Goal: Transaction & Acquisition: Purchase product/service

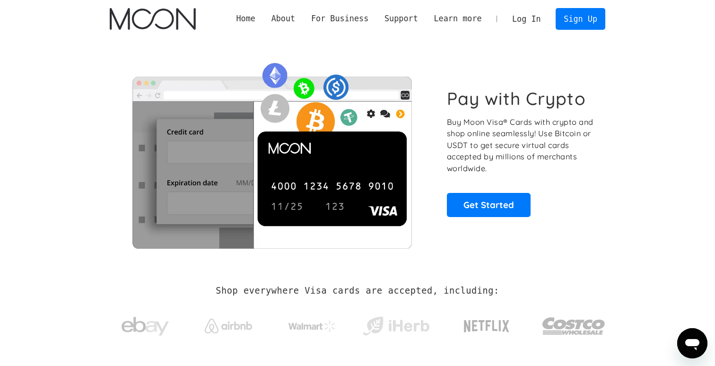
click at [538, 18] on link "Log In" at bounding box center [526, 19] width 44 height 21
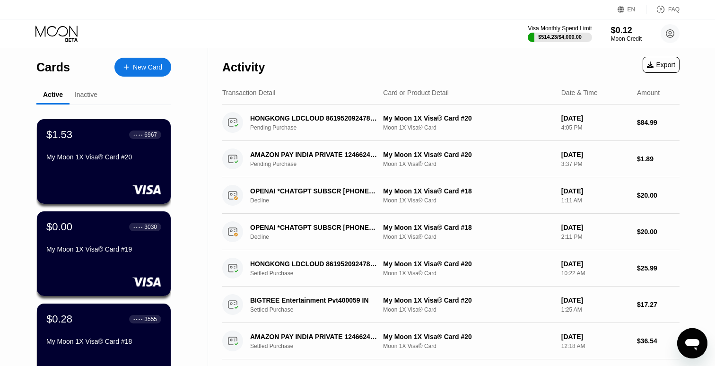
click at [157, 78] on div "Cards New Card" at bounding box center [103, 64] width 135 height 33
click at [152, 75] on div "New Card" at bounding box center [142, 67] width 57 height 19
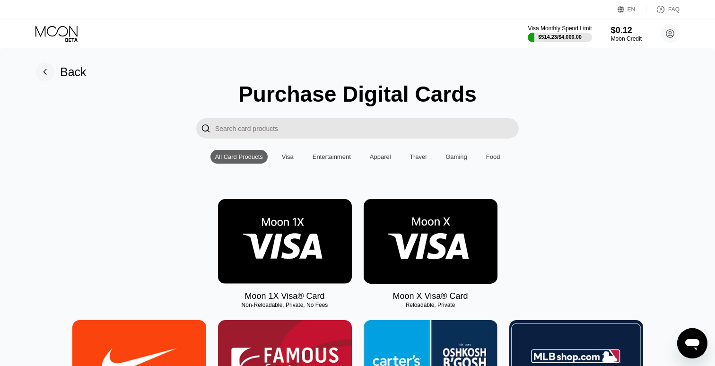
click at [279, 121] on input "Search card products" at bounding box center [366, 128] width 303 height 20
click at [305, 238] on img at bounding box center [285, 241] width 134 height 85
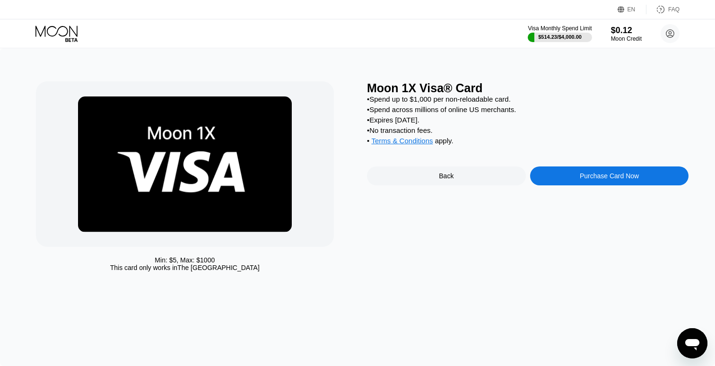
click at [593, 174] on div "Purchase Card Now" at bounding box center [608, 176] width 59 height 8
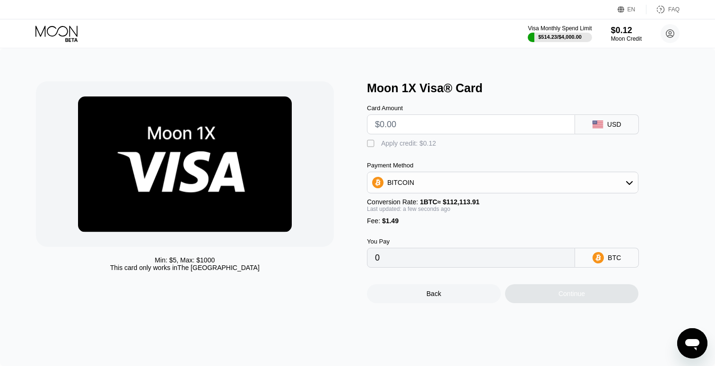
click at [527, 130] on input "text" at bounding box center [471, 124] width 192 height 19
click at [472, 125] on input "text" at bounding box center [471, 124] width 192 height 19
type input "$1"
type input "0.00002221"
type input "$15"
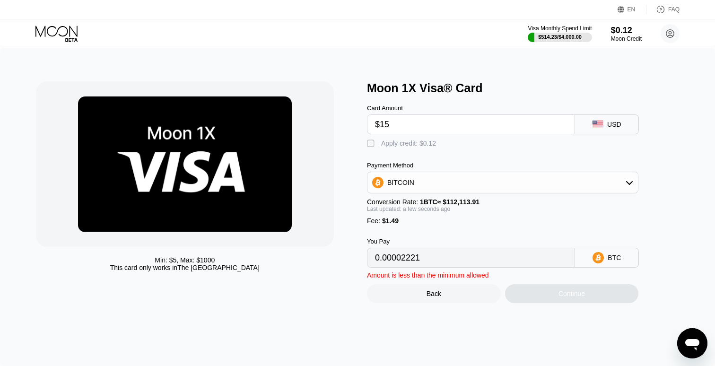
type input "0.00014709"
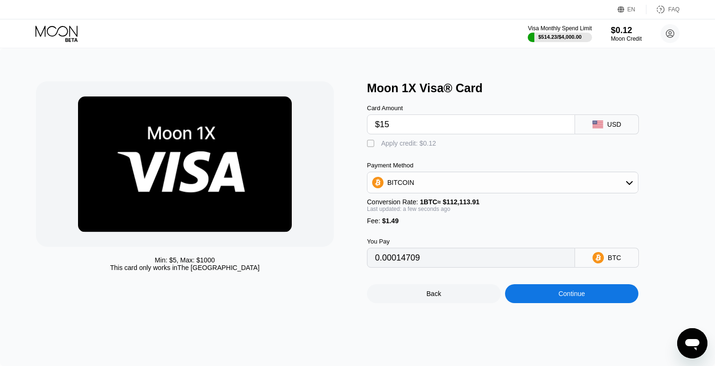
type input "$1"
type input "0.00002221"
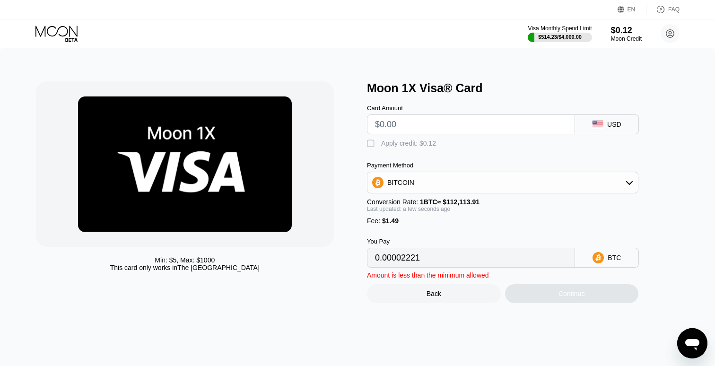
type input "0"
type input "$5"
type input "0.00005789"
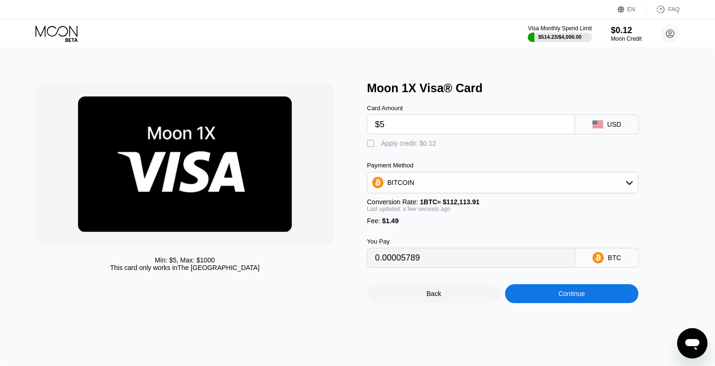
type input "$50"
type input "0.00045927"
type input "$500"
type input "0.00447304"
click at [564, 298] on div "Continue" at bounding box center [572, 293] width 134 height 19
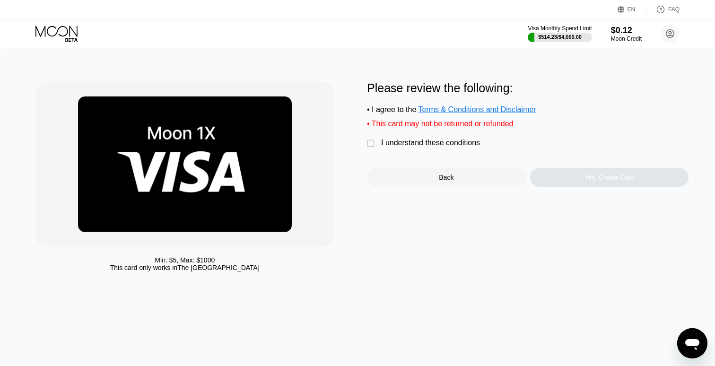
click at [389, 144] on div "I understand these conditions" at bounding box center [430, 142] width 99 height 9
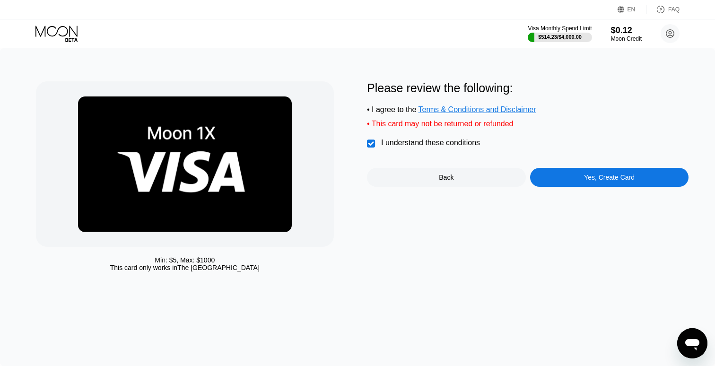
click at [526, 168] on div "Please review the following: • I agree to the Terms & Conditions and Disclaimer…" at bounding box center [527, 133] width 321 height 105
click at [547, 180] on div "Yes, Create Card" at bounding box center [609, 177] width 159 height 19
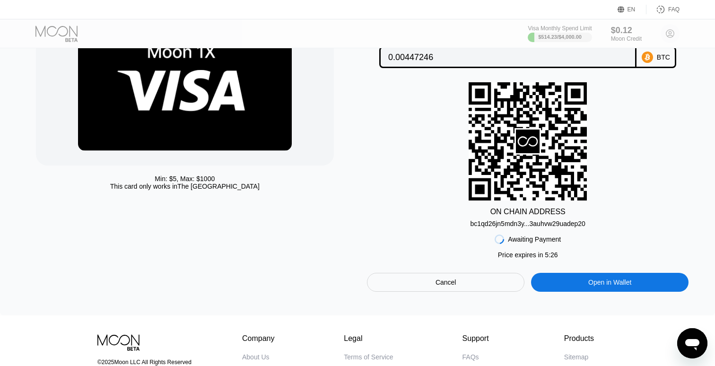
scroll to position [172, 0]
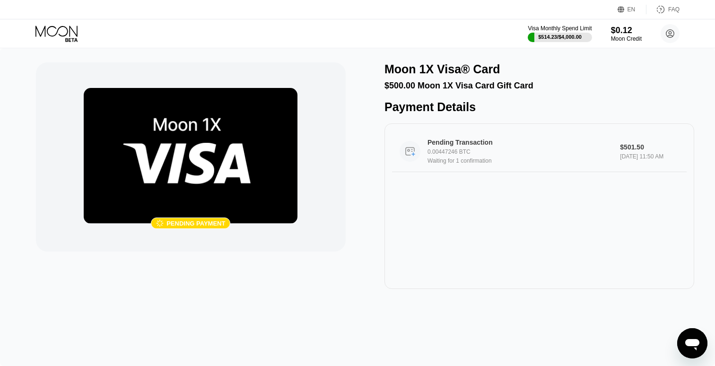
click at [500, 167] on div "Pending Transaction 0.00447246 BTC Waiting for 1 confirmation $501.50 [DATE] 11…" at bounding box center [539, 151] width 294 height 41
click at [59, 28] on icon at bounding box center [56, 31] width 42 height 11
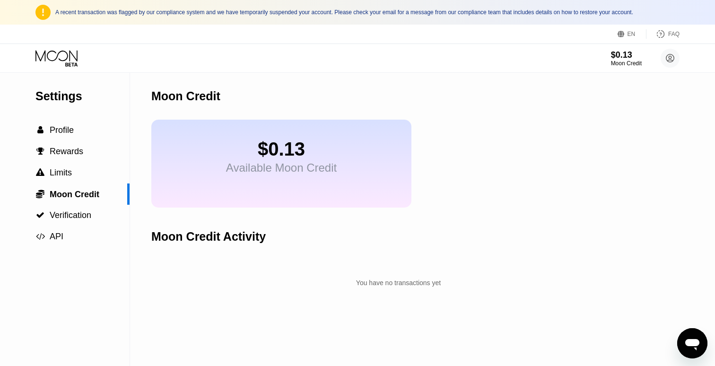
click at [59, 60] on icon at bounding box center [57, 58] width 44 height 17
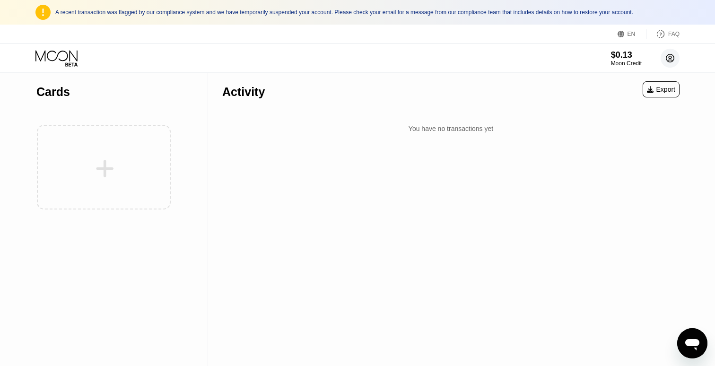
click at [669, 61] on circle at bounding box center [669, 58] width 19 height 19
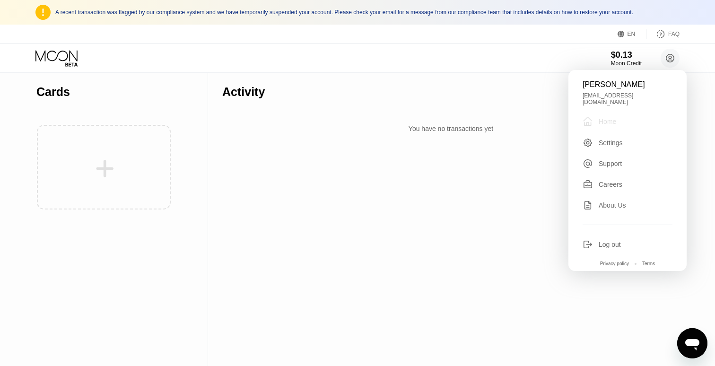
click at [605, 118] on div "Home" at bounding box center [606, 122] width 17 height 8
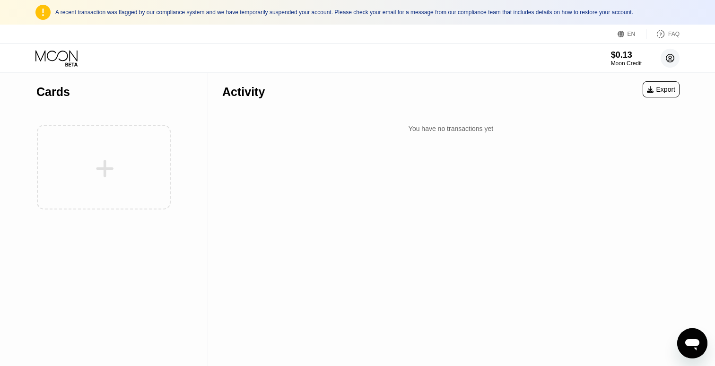
click at [668, 54] on circle at bounding box center [669, 58] width 19 height 19
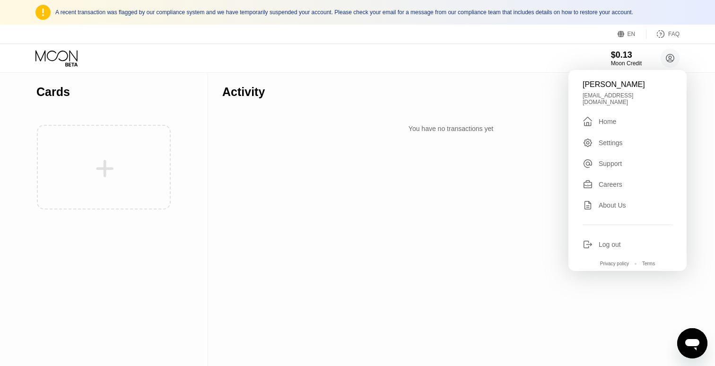
click at [617, 139] on div "Settings" at bounding box center [610, 143] width 24 height 8
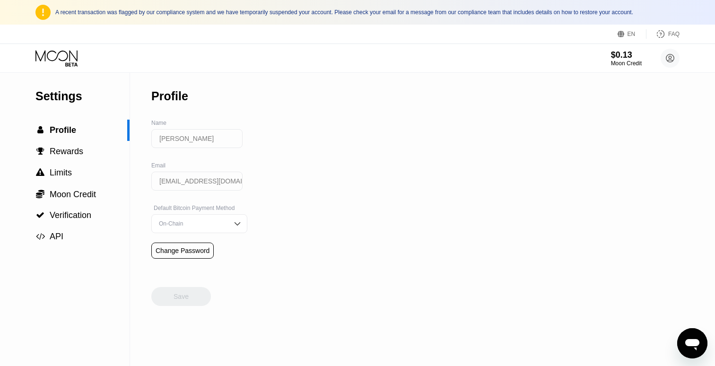
click at [212, 152] on div "[PERSON_NAME]" at bounding box center [196, 143] width 91 height 28
click at [213, 134] on input "[PERSON_NAME]" at bounding box center [196, 138] width 91 height 19
click at [72, 58] on icon at bounding box center [57, 58] width 44 height 17
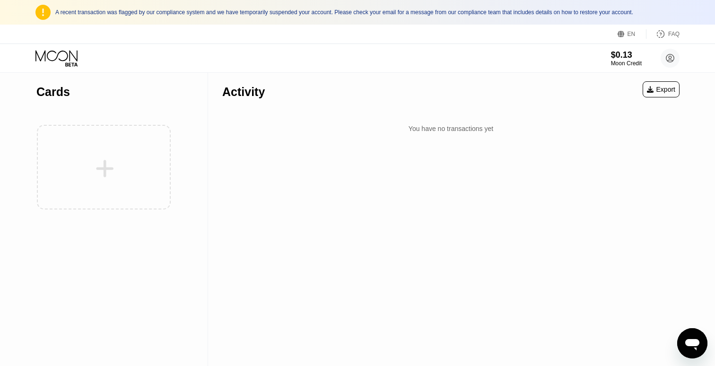
click at [428, 130] on div "You have no transactions yet" at bounding box center [450, 128] width 457 height 17
click at [429, 130] on div "You have no transactions yet" at bounding box center [450, 128] width 457 height 17
click at [672, 62] on circle at bounding box center [669, 58] width 19 height 19
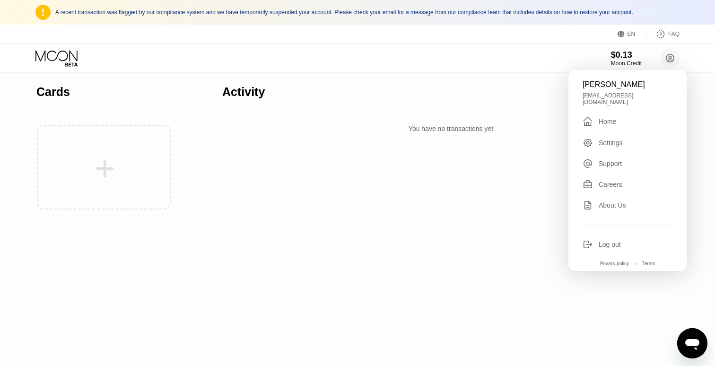
click at [612, 182] on div "Careers" at bounding box center [627, 184] width 90 height 10
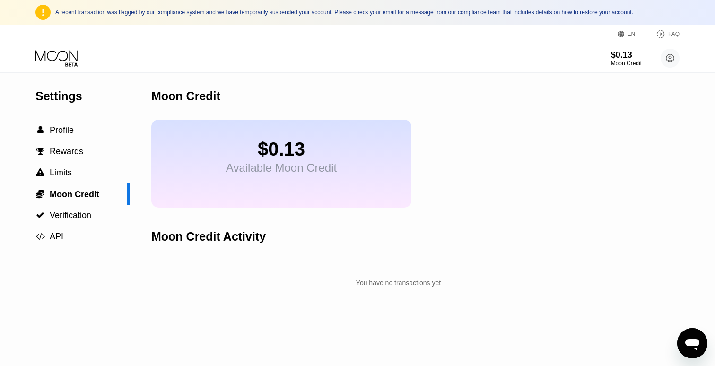
click at [700, 343] on div "Open messaging window" at bounding box center [692, 343] width 28 height 28
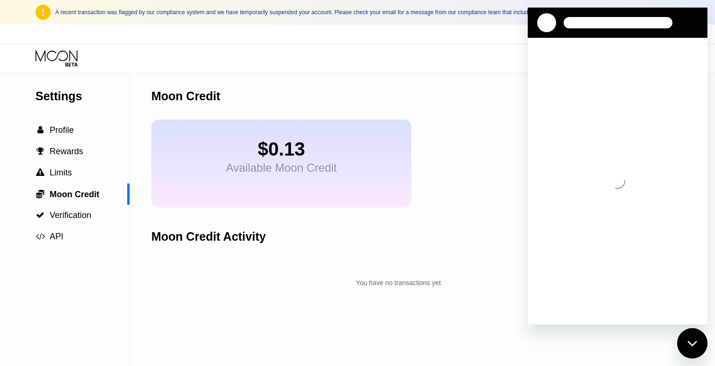
click at [470, 69] on div "$0.13 Moon Credit Ashish Kumar Sen lovebotmen@gmail.com  Home Settings Support…" at bounding box center [357, 58] width 715 height 28
click at [482, 52] on div "$0.13 Moon Credit Ashish Kumar Sen lovebotmen@gmail.com  Home Settings Support…" at bounding box center [357, 58] width 715 height 28
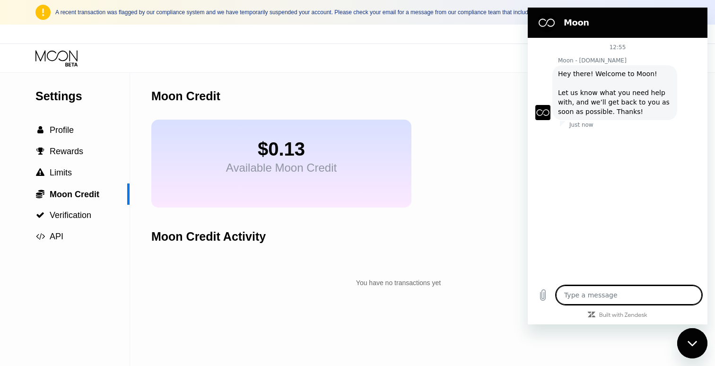
type textarea "x"
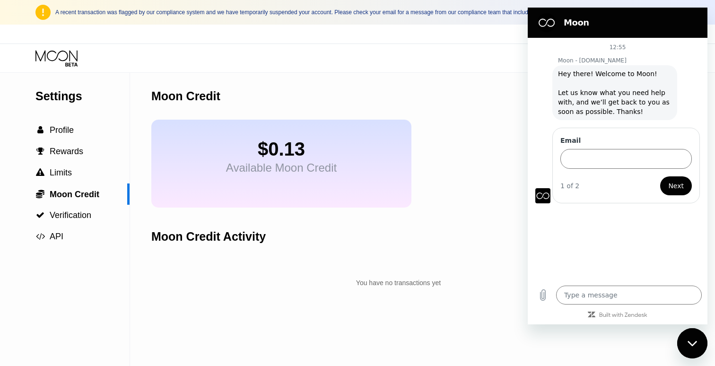
click at [500, 112] on div "Moon Credit" at bounding box center [398, 96] width 494 height 47
click at [502, 116] on div "Moon Credit" at bounding box center [398, 96] width 494 height 47
